Goal: Register for event/course

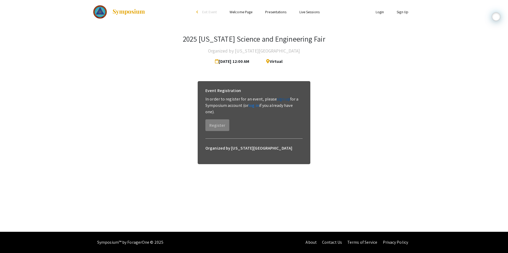
click at [281, 101] on link "sign up" at bounding box center [283, 99] width 13 height 6
drag, startPoint x: 201, startPoint y: 66, endPoint x: 260, endPoint y: 64, distance: 58.2
click at [260, 64] on div "2025 [US_STATE] Science and Engineering Fair Organized by [US_STATE][GEOGRAPHIC…" at bounding box center [253, 51] width 321 height 32
drag, startPoint x: 260, startPoint y: 64, endPoint x: 273, endPoint y: 91, distance: 29.7
click at [273, 91] on div "Event Registration" at bounding box center [253, 90] width 97 height 11
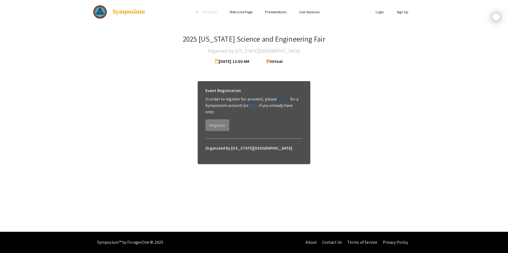
click at [280, 97] on link "sign up" at bounding box center [283, 99] width 13 height 6
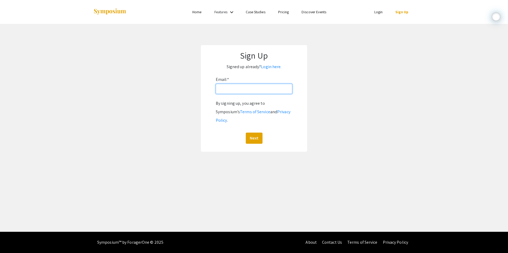
click at [256, 91] on input "Email: *" at bounding box center [254, 89] width 76 height 10
type input "[EMAIL_ADDRESS][DOMAIN_NAME]"
click at [254, 133] on button "Next" at bounding box center [254, 138] width 17 height 11
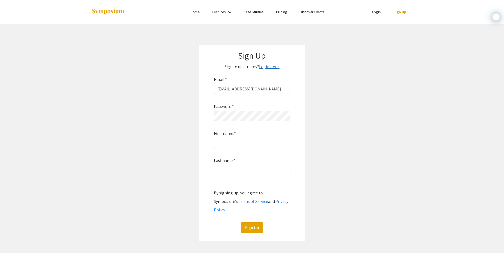
click at [267, 65] on link "Login here." at bounding box center [269, 67] width 20 height 6
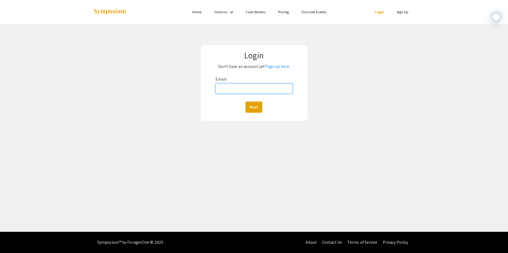
click at [258, 93] on input "Email:" at bounding box center [253, 89] width 77 height 10
type input "[EMAIL_ADDRESS][DOMAIN_NAME]"
click at [255, 106] on button "Next" at bounding box center [253, 107] width 17 height 11
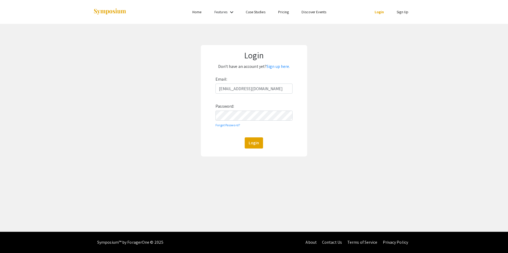
click at [248, 122] on div "Email: [EMAIL_ADDRESS][DOMAIN_NAME] Password: Forgot Password? Login" at bounding box center [253, 112] width 77 height 74
click at [244, 138] on button "Login" at bounding box center [253, 143] width 18 height 11
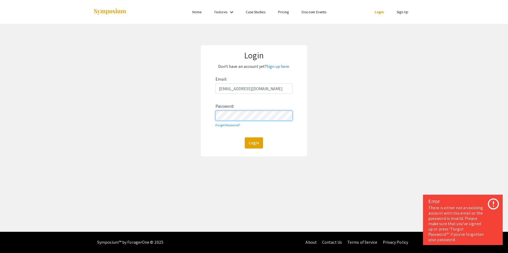
click at [244, 138] on button "Login" at bounding box center [253, 143] width 18 height 11
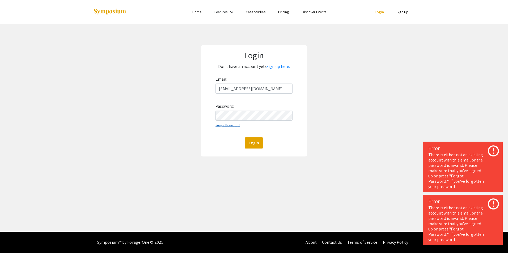
click at [225, 123] on link "Forgot Password?" at bounding box center [227, 125] width 25 height 4
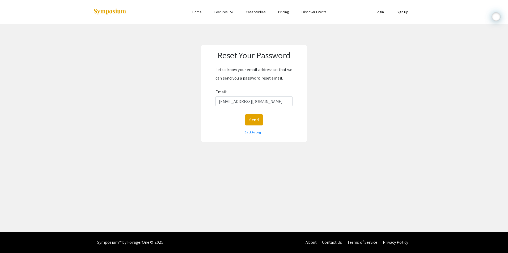
click at [261, 126] on form "Let us know your email address so that we can send you a password reset email. …" at bounding box center [254, 101] width 96 height 71
click at [263, 118] on div "Send" at bounding box center [254, 119] width 96 height 11
drag, startPoint x: 263, startPoint y: 118, endPoint x: 259, endPoint y: 120, distance: 4.4
click at [259, 120] on button "Send" at bounding box center [254, 119] width 18 height 11
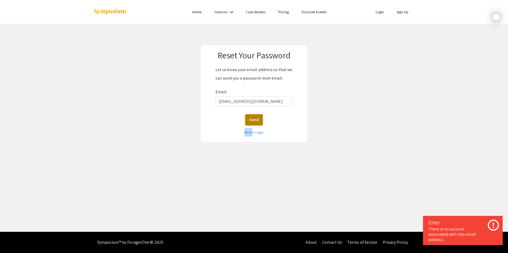
click at [261, 119] on button "Send" at bounding box center [254, 119] width 18 height 11
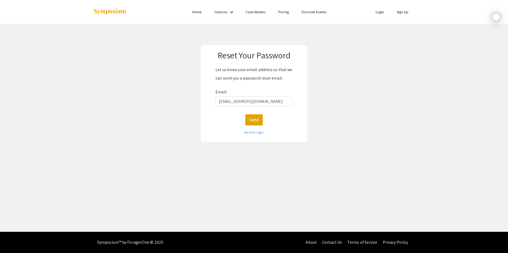
click at [234, 123] on div "Send" at bounding box center [254, 119] width 96 height 11
click at [251, 123] on button "Send" at bounding box center [254, 119] width 18 height 11
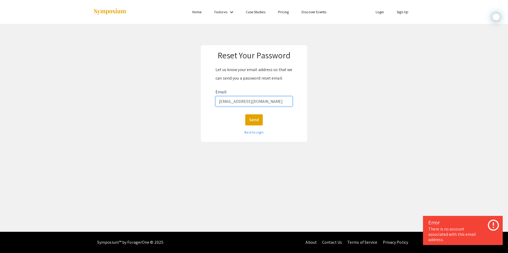
drag, startPoint x: 284, startPoint y: 102, endPoint x: 175, endPoint y: 100, distance: 108.6
click at [175, 100] on div "Reset Your Password Let us know your email address so that we can send you a pa…" at bounding box center [254, 93] width 516 height 139
click at [379, 11] on link "Login" at bounding box center [379, 12] width 8 height 5
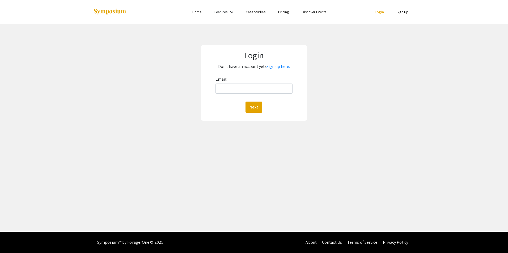
click at [402, 11] on link "Sign Up" at bounding box center [402, 12] width 12 height 5
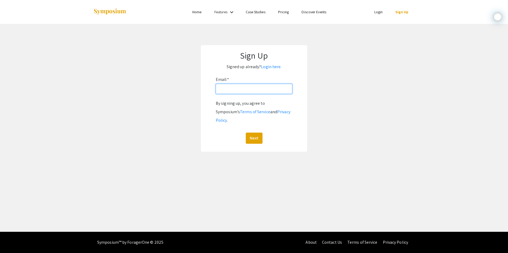
click at [251, 92] on input "Email: *" at bounding box center [254, 89] width 76 height 10
type input "[EMAIL_ADDRESS][DOMAIN_NAME]"
click at [254, 133] on button "Next" at bounding box center [254, 138] width 17 height 11
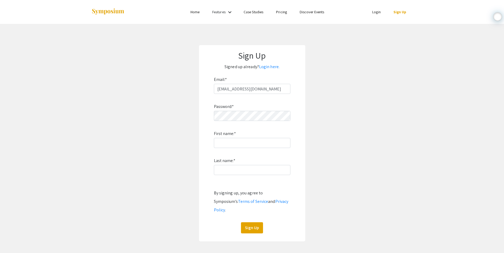
click at [242, 106] on div "Password: * First name: * Last name: * By signing up, you agree to Symposium’s …" at bounding box center [252, 164] width 76 height 140
click at [166, 118] on app-signup "Sign Up Signed up already? Login here. Email: * [EMAIL_ADDRESS][DOMAIN_NAME] Pa…" at bounding box center [252, 143] width 504 height 196
click at [233, 139] on input "First name: *" at bounding box center [252, 143] width 76 height 10
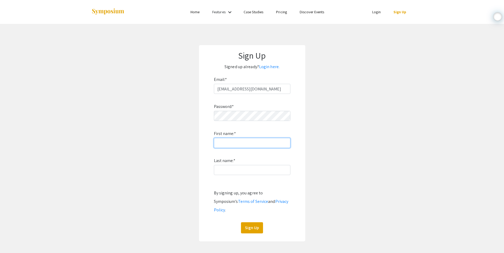
type input "Siddharth"
type input "[PERSON_NAME]"
click at [256, 222] on button "Sign Up" at bounding box center [252, 227] width 22 height 11
click at [250, 222] on button "Sign Up" at bounding box center [252, 227] width 22 height 11
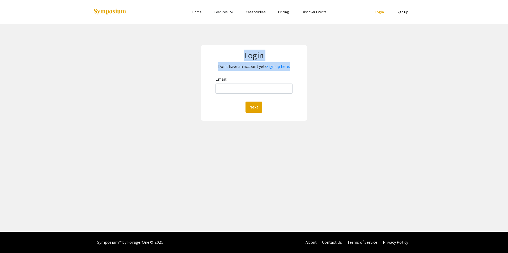
drag, startPoint x: 162, startPoint y: 47, endPoint x: 191, endPoint y: 86, distance: 48.2
click at [188, 84] on div "Login Don't have an account yet? Sign up here. Email: Next" at bounding box center [254, 83] width 516 height 118
drag, startPoint x: 191, startPoint y: 86, endPoint x: 233, endPoint y: 85, distance: 41.4
click at [233, 85] on input "Email:" at bounding box center [253, 89] width 77 height 10
click at [205, 102] on div "Login Don't have an account yet? Sign up here. Email: Next" at bounding box center [254, 83] width 106 height 76
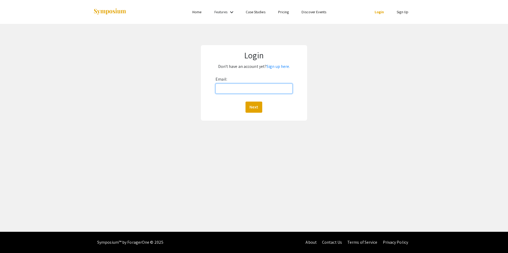
click at [246, 93] on input "Email:" at bounding box center [253, 89] width 77 height 10
type input "[EMAIL_ADDRESS][DOMAIN_NAME]"
click at [249, 106] on button "Next" at bounding box center [253, 107] width 17 height 11
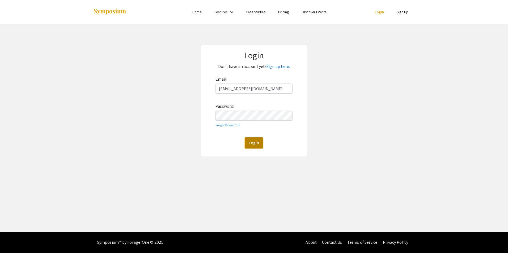
click at [254, 147] on button "Login" at bounding box center [253, 143] width 18 height 11
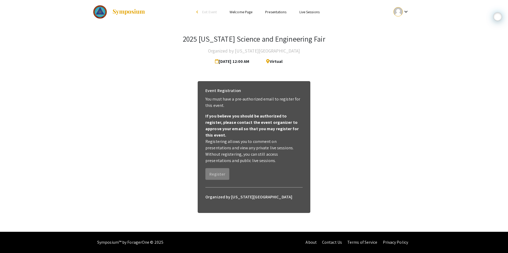
click at [246, 11] on link "Welcome Page" at bounding box center [240, 12] width 23 height 5
